Goal: Find specific fact

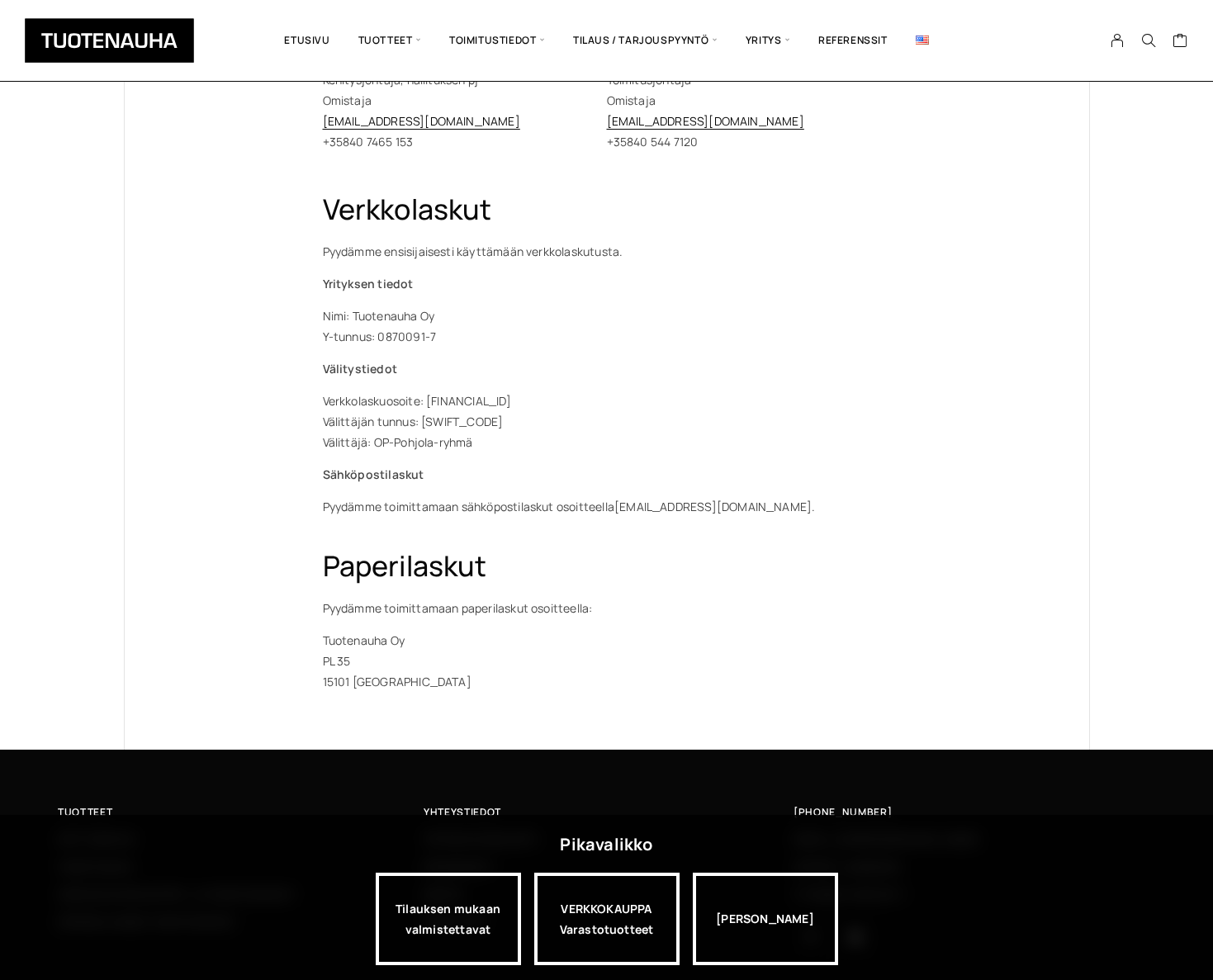
scroll to position [665, 0]
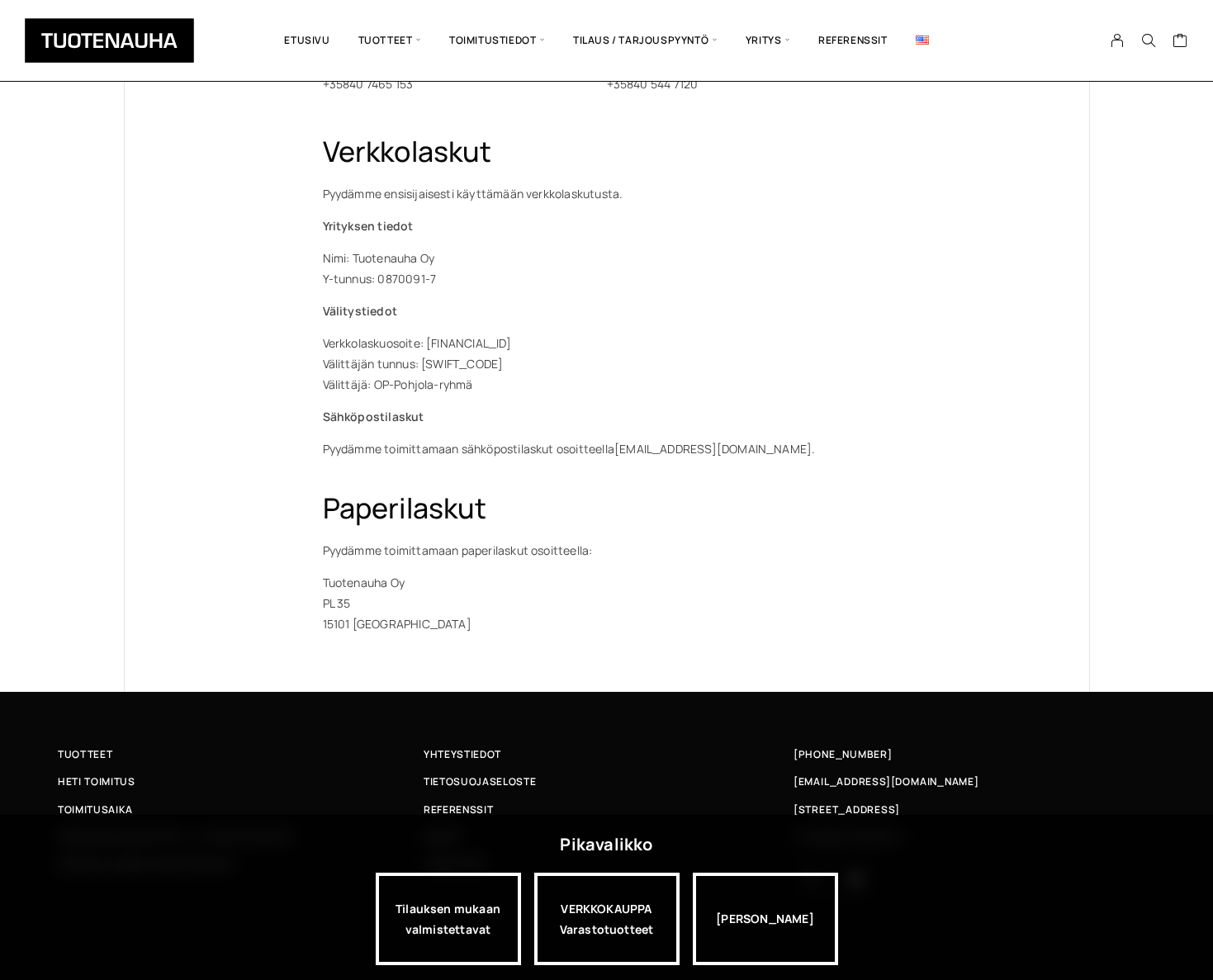
drag, startPoint x: 429, startPoint y: 339, endPoint x: 551, endPoint y: 346, distance: 122.2
click at [551, 346] on p "Verkkolaskuosoite: FI32 5612 1120 0054 80 Välittäjän tunnus: OKOYFIHH Välittäjä…" at bounding box center [607, 364] width 568 height 62
copy p "FI32 5612 1120 0054 80"
drag, startPoint x: 423, startPoint y: 361, endPoint x: 477, endPoint y: 362, distance: 54.0
click at [477, 362] on p "Verkkolaskuosoite: FI32 5612 1120 0054 80 Välittäjän tunnus: OKOYFIHH Välittäjä…" at bounding box center [607, 364] width 568 height 62
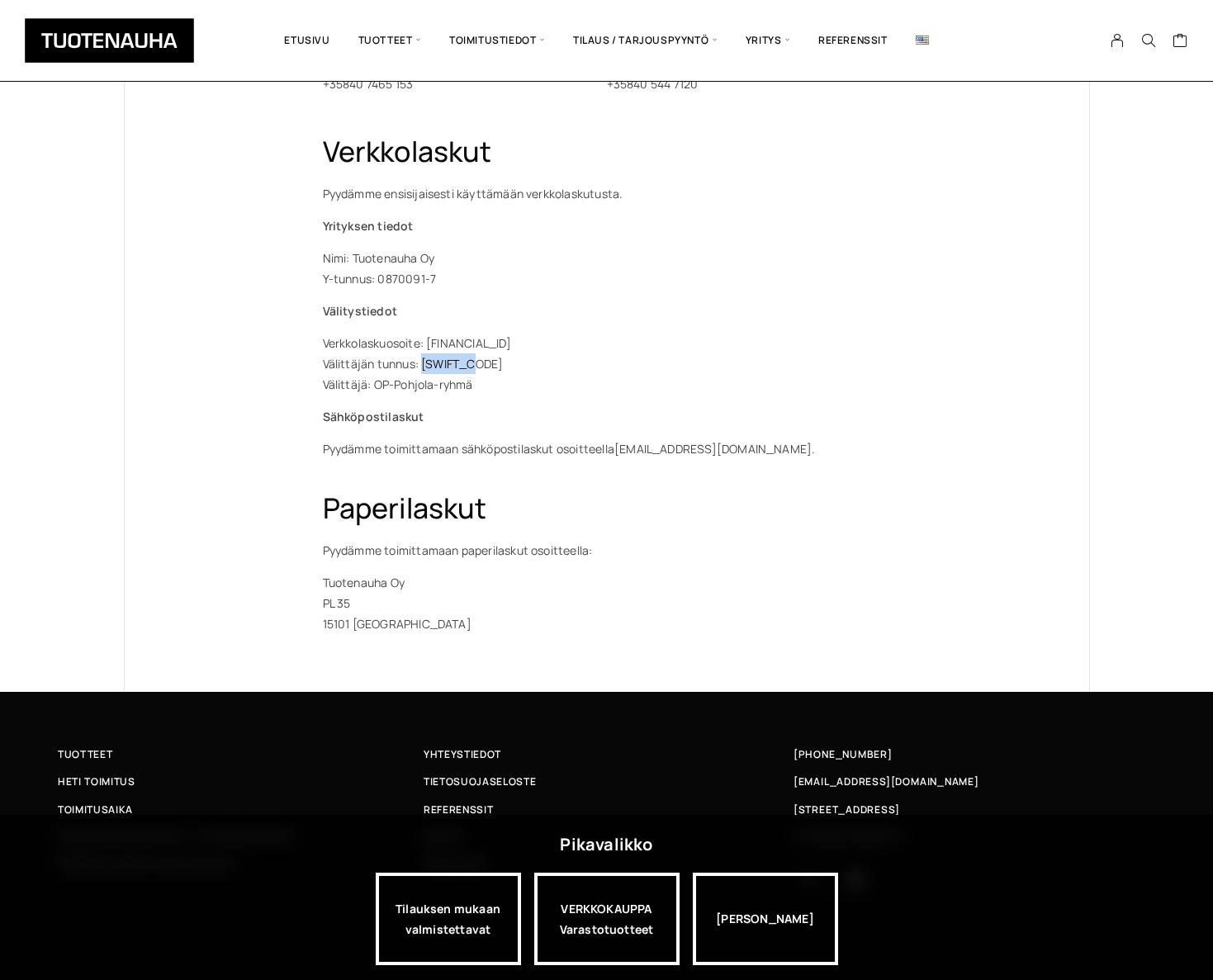
copy p "OKOYFIHH"
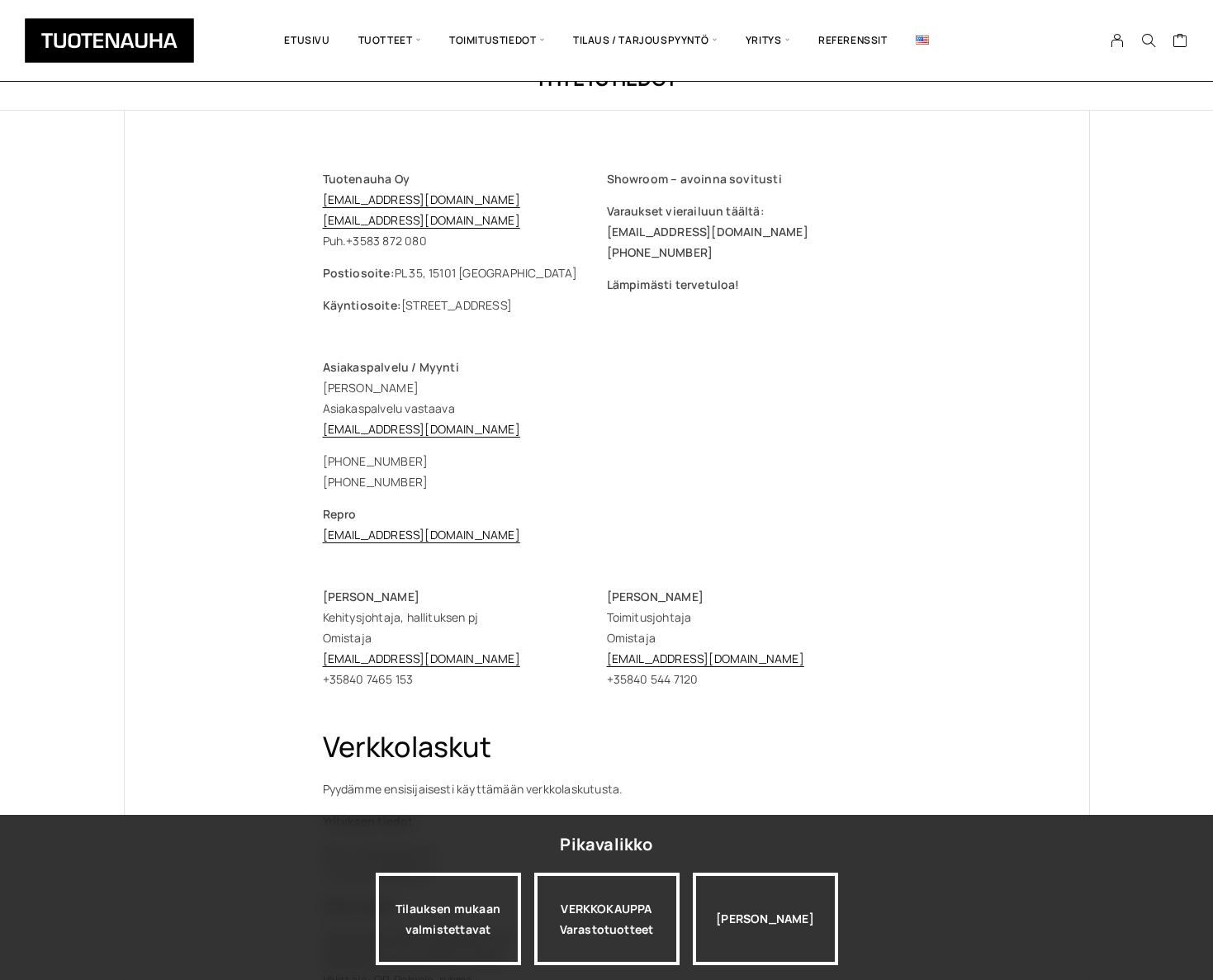
scroll to position [67, 0]
